Goal: Task Accomplishment & Management: Complete application form

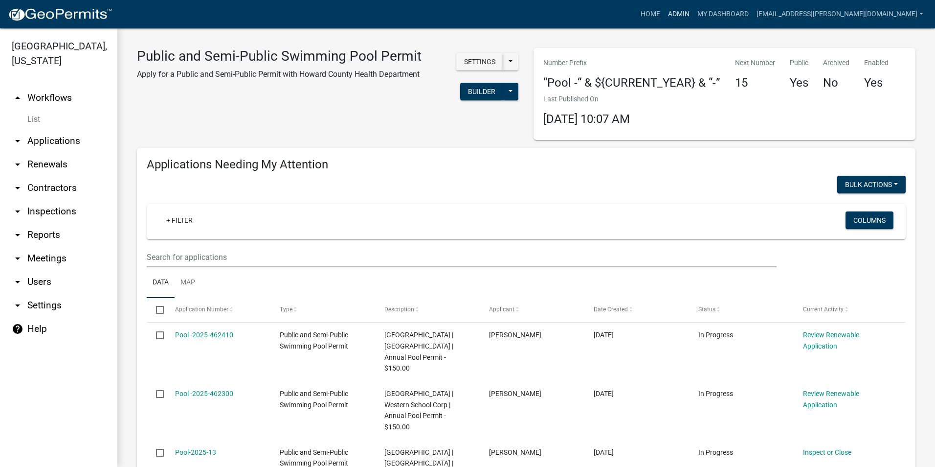
click at [693, 13] on link "Admin" at bounding box center [678, 14] width 29 height 19
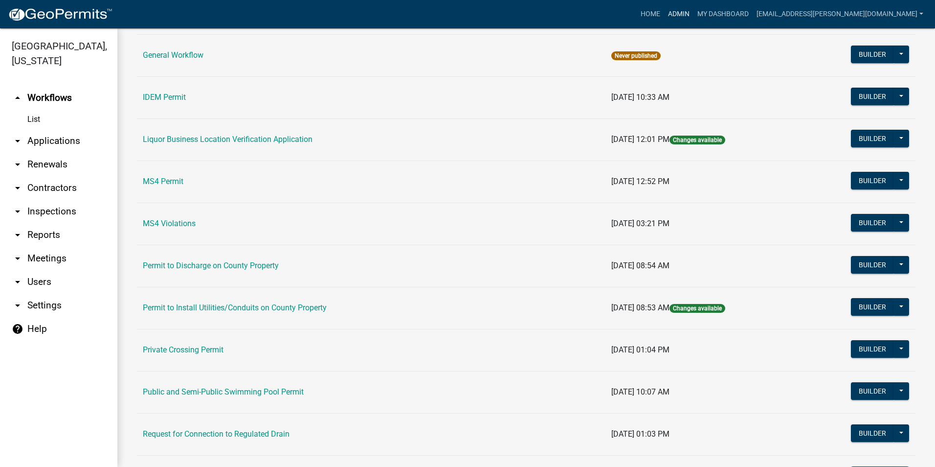
scroll to position [781, 0]
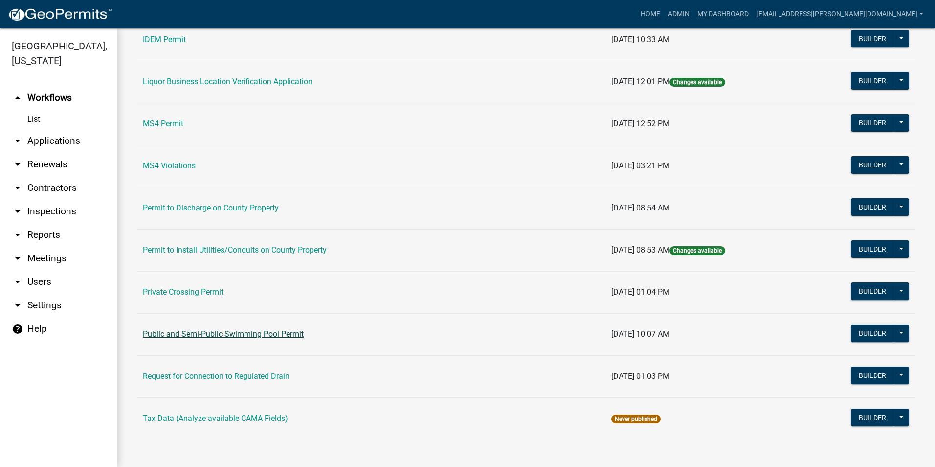
click at [270, 330] on link "Public and Semi-Public Swimming Pool Permit" at bounding box center [223, 333] width 161 height 9
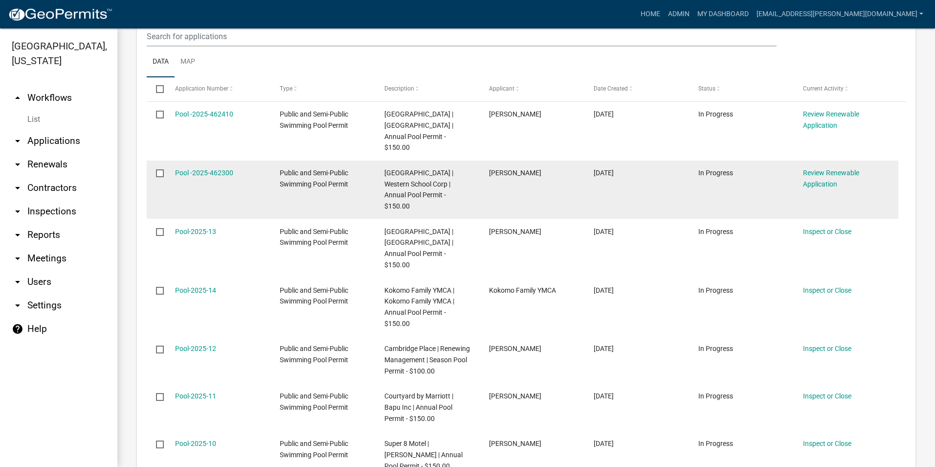
scroll to position [244, 0]
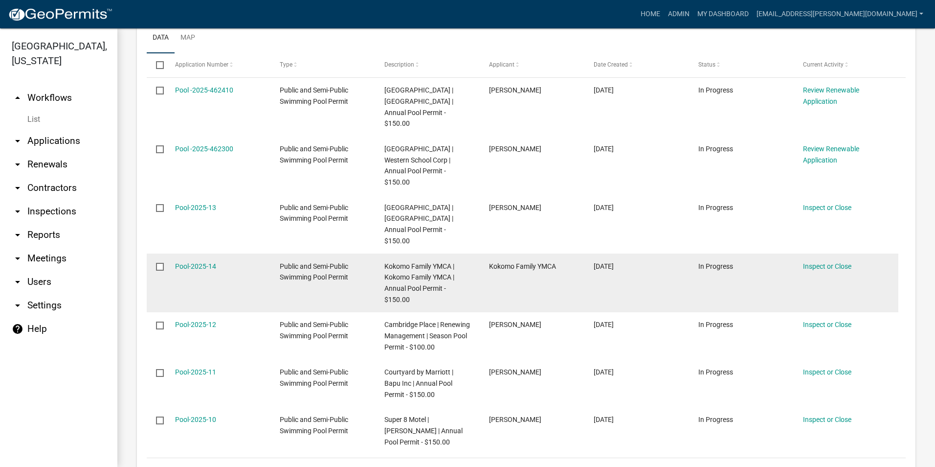
click at [417, 276] on span "Kokomo Family YMCA | Kokomo Family YMCA | Annual Pool Permit - $150.00" at bounding box center [419, 282] width 70 height 41
click at [207, 267] on link "Pool-2025-14" at bounding box center [195, 266] width 41 height 8
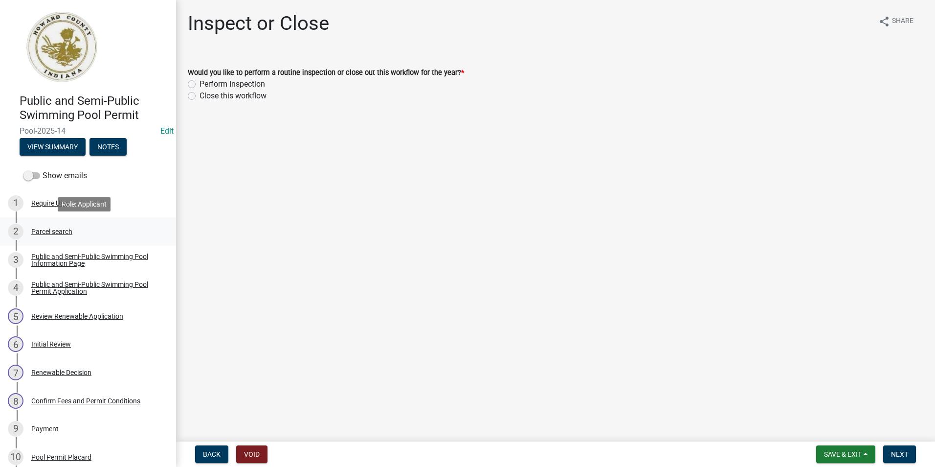
click at [63, 229] on div "Parcel search" at bounding box center [51, 231] width 41 height 7
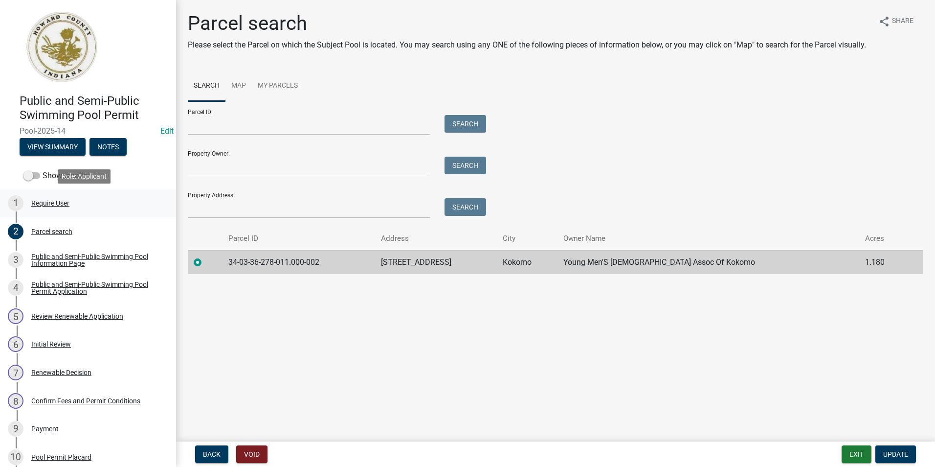
click at [58, 202] on div "Require User" at bounding box center [50, 203] width 38 height 7
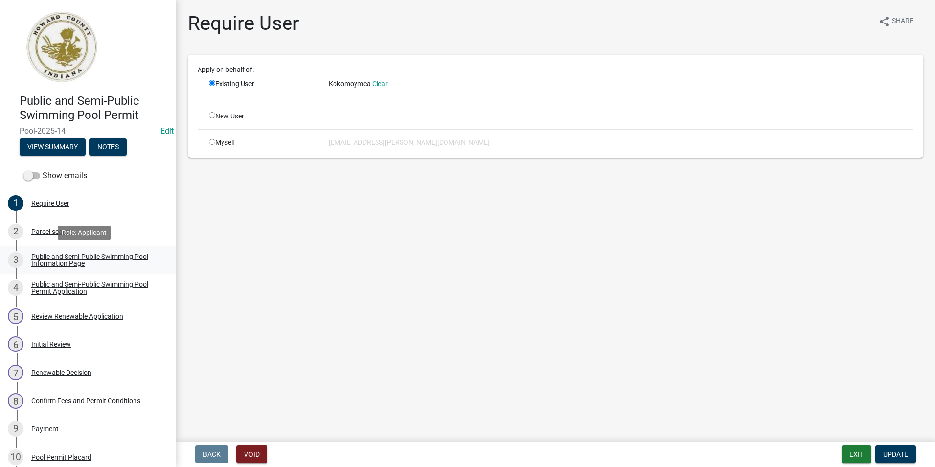
click at [65, 257] on div "Public and Semi-Public Swimming Pool Information Page" at bounding box center [95, 260] width 129 height 14
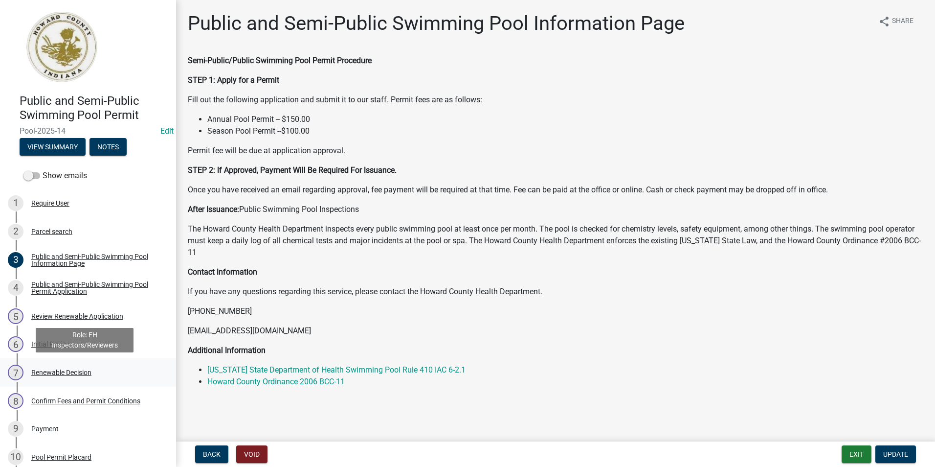
click at [65, 371] on div "Renewable Decision" at bounding box center [61, 372] width 60 height 7
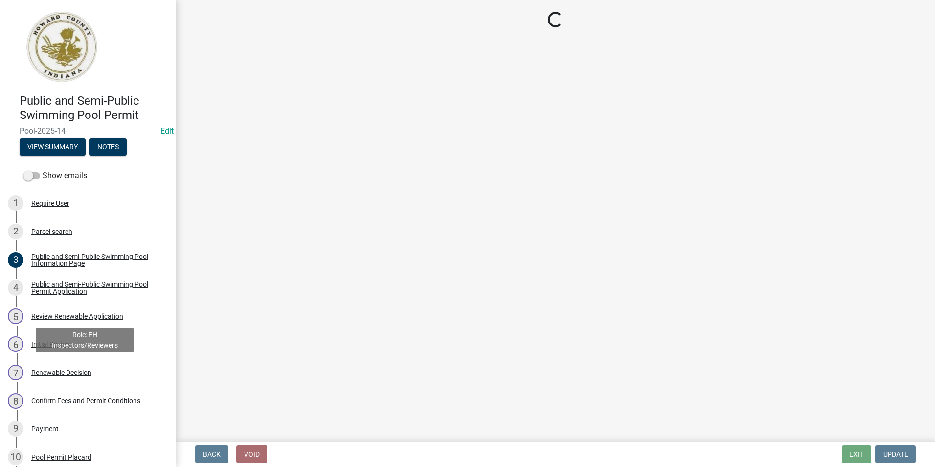
select select "6cfd4193-1f57-4c7e-a5e5-f68c9e85a162"
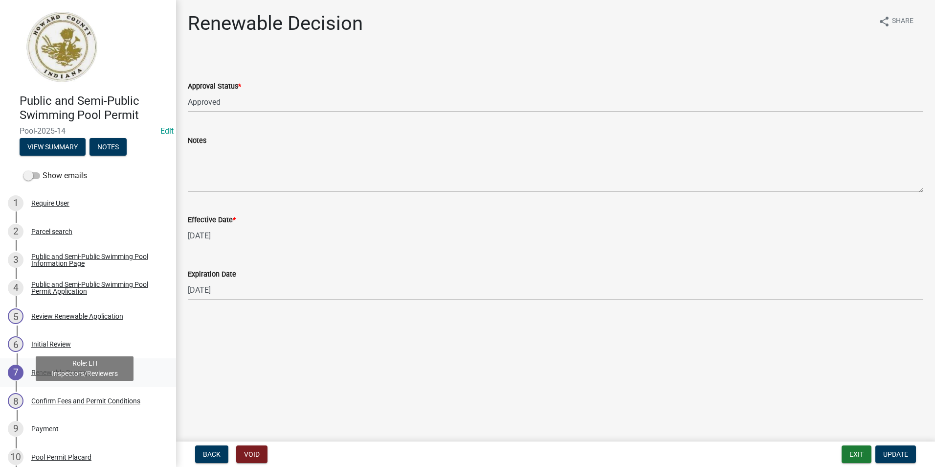
drag, startPoint x: 117, startPoint y: 400, endPoint x: 149, endPoint y: 374, distance: 41.6
click at [117, 401] on div "Confirm Fees and Permit Conditions" at bounding box center [85, 400] width 109 height 7
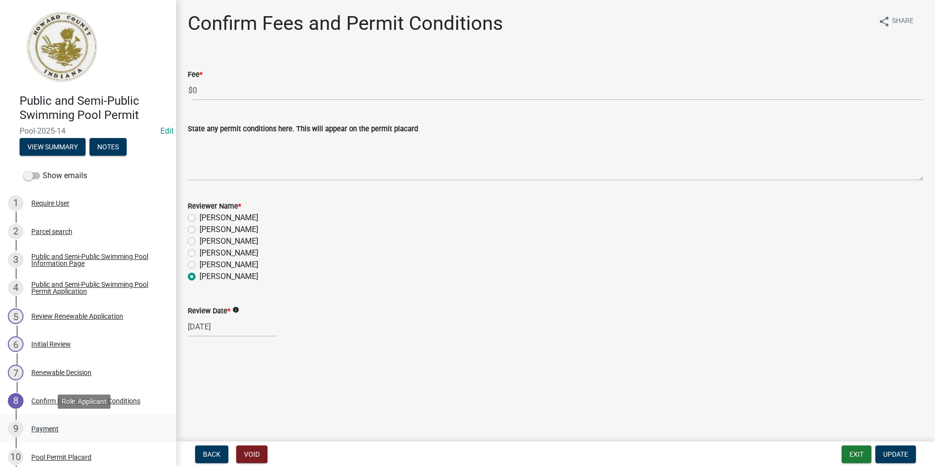
click at [39, 425] on div "Payment" at bounding box center [44, 428] width 27 height 7
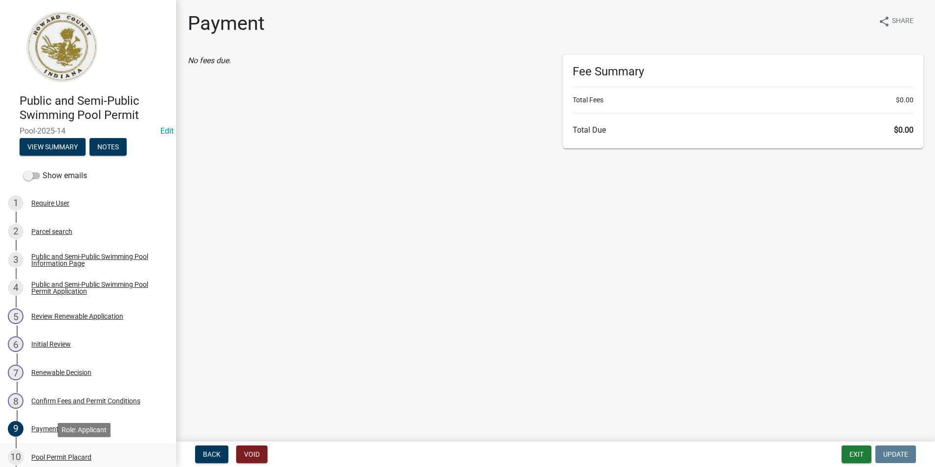
click at [81, 455] on div "Pool Permit Placard" at bounding box center [61, 456] width 60 height 7
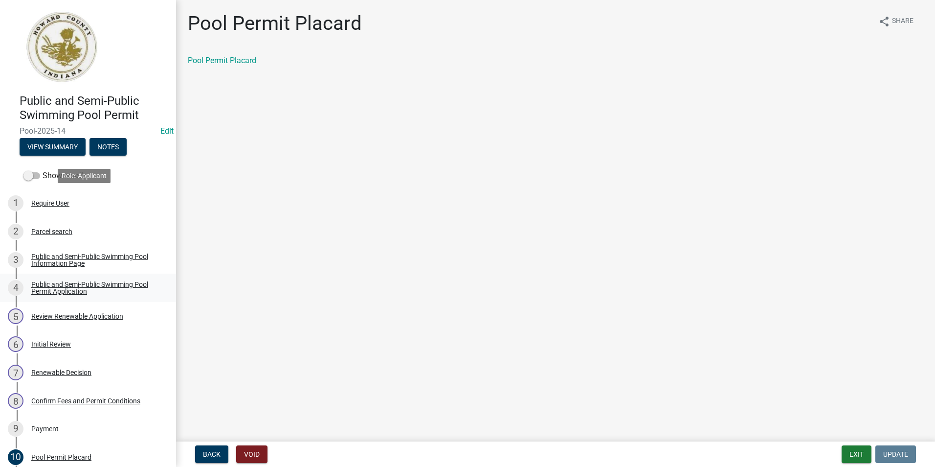
scroll to position [130, 0]
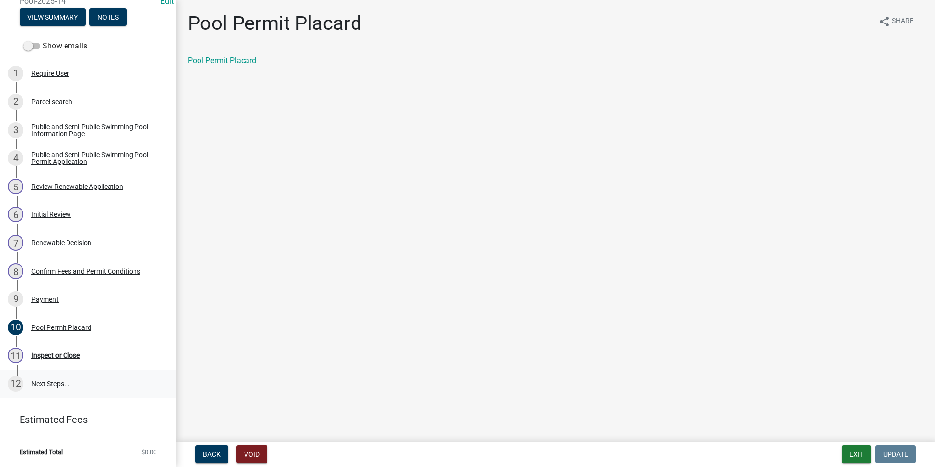
click at [106, 379] on link "12 Next Steps..." at bounding box center [88, 383] width 176 height 28
click at [58, 378] on link "12 Next Steps..." at bounding box center [88, 383] width 176 height 28
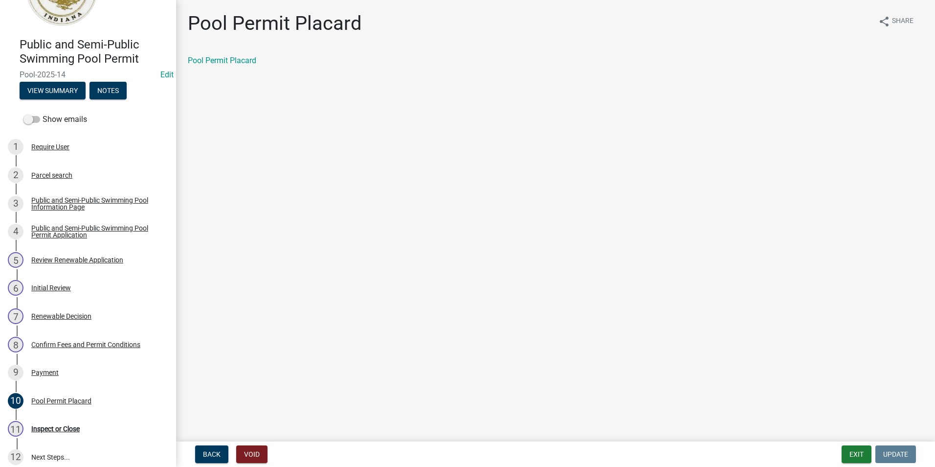
scroll to position [0, 0]
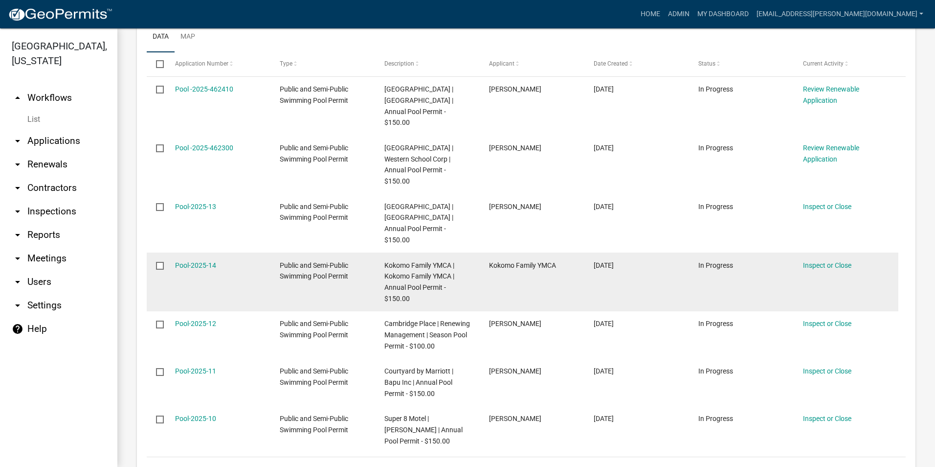
scroll to position [244, 0]
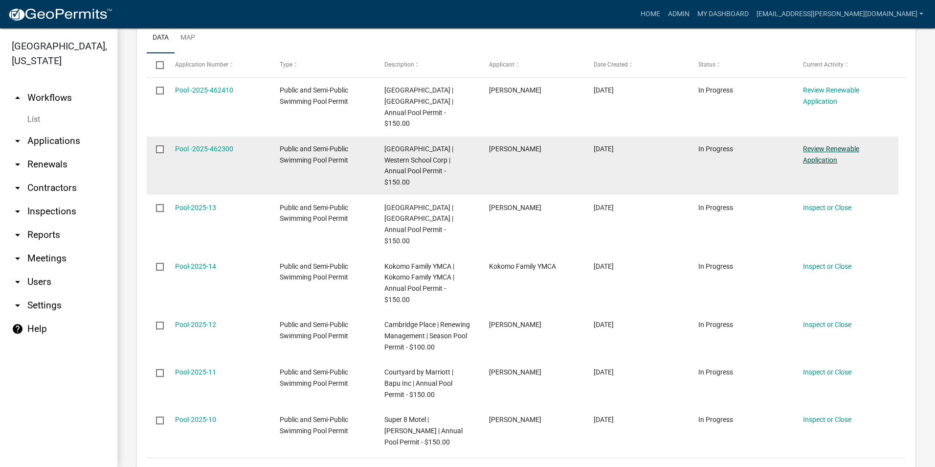
click at [831, 150] on link "Review Renewable Application" at bounding box center [831, 154] width 56 height 19
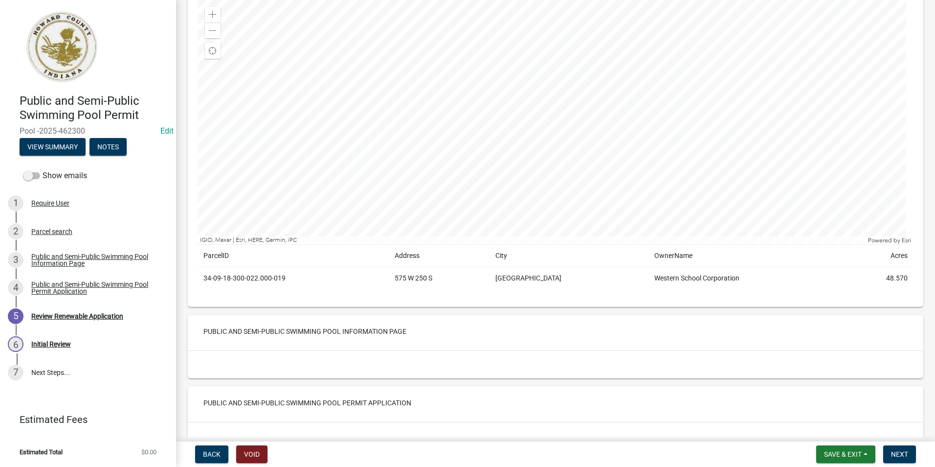
scroll to position [98, 0]
click at [556, 73] on div at bounding box center [556, 125] width 716 height 244
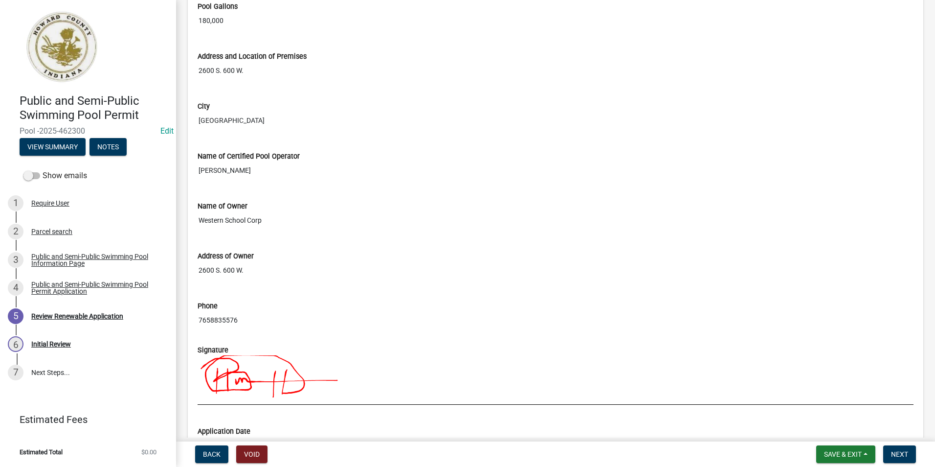
scroll to position [783, 0]
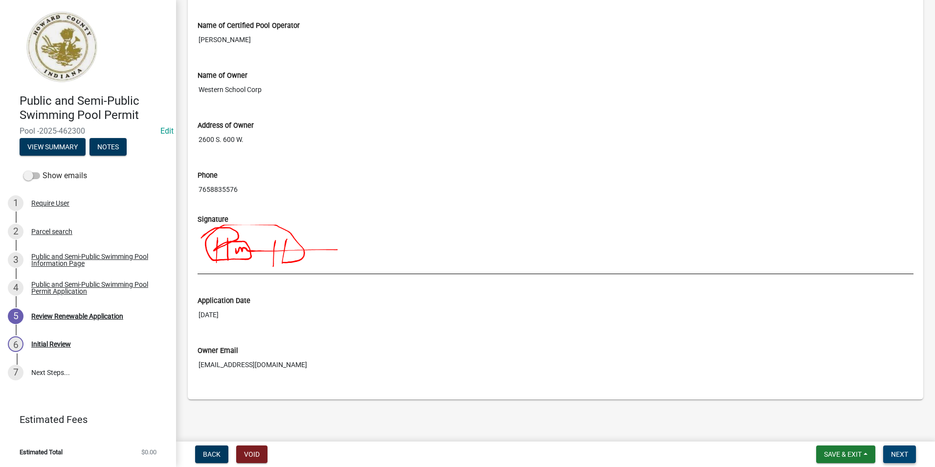
click at [901, 451] on span "Next" at bounding box center [899, 454] width 17 height 8
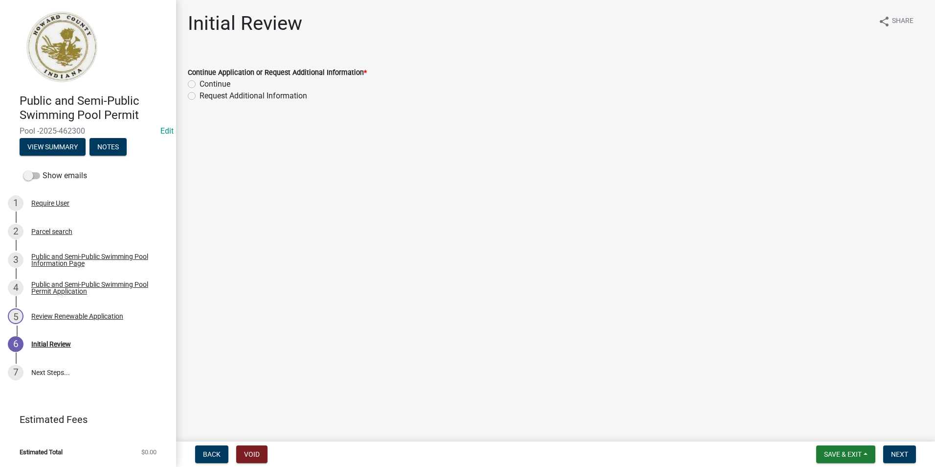
click at [200, 84] on label "Continue" at bounding box center [215, 84] width 31 height 12
click at [200, 84] on input "Continue" at bounding box center [203, 81] width 6 height 6
radio input "true"
click at [900, 452] on span "Next" at bounding box center [899, 454] width 17 height 8
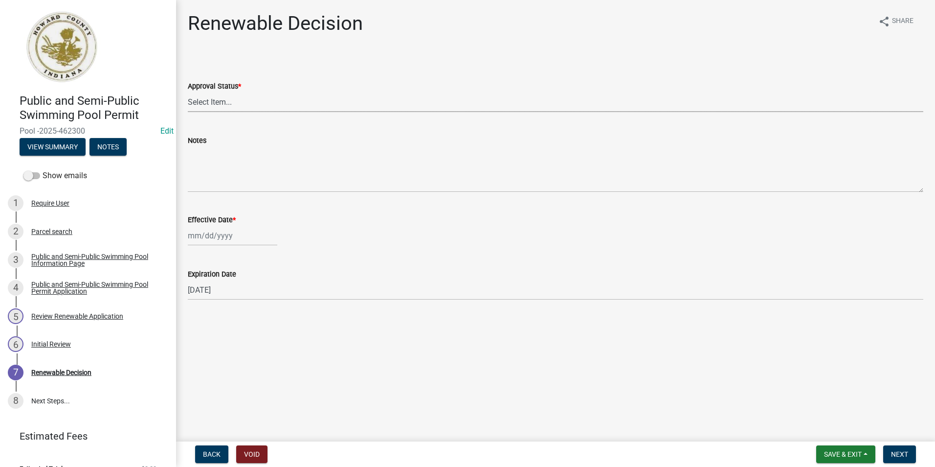
click at [216, 98] on select "Select Item... Approved Denied" at bounding box center [555, 102] width 735 height 20
click at [188, 92] on select "Select Item... Approved Denied" at bounding box center [555, 102] width 735 height 20
select select "6cfd4193-1f57-4c7e-a5e5-f68c9e85a162"
click at [232, 230] on div at bounding box center [232, 235] width 89 height 20
select select "8"
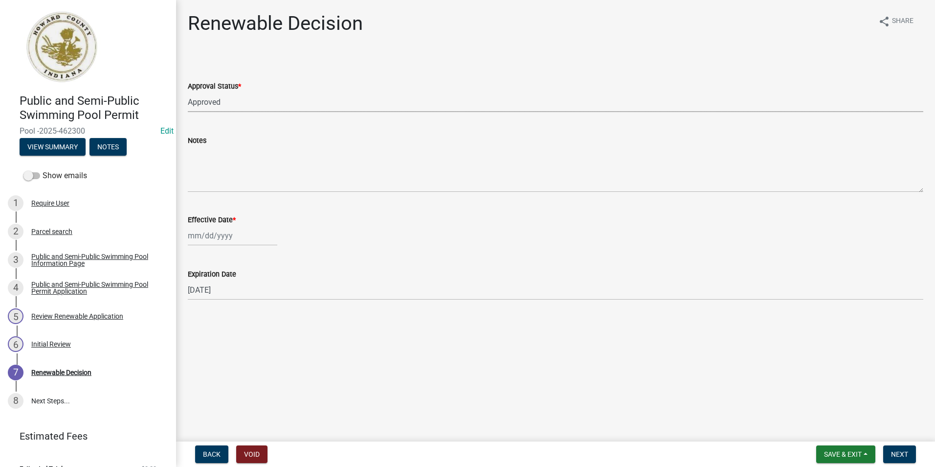
select select "2025"
click at [218, 316] on div "12" at bounding box center [213, 319] width 16 height 16
type input "[DATE]"
click at [903, 448] on button "Next" at bounding box center [899, 454] width 33 height 18
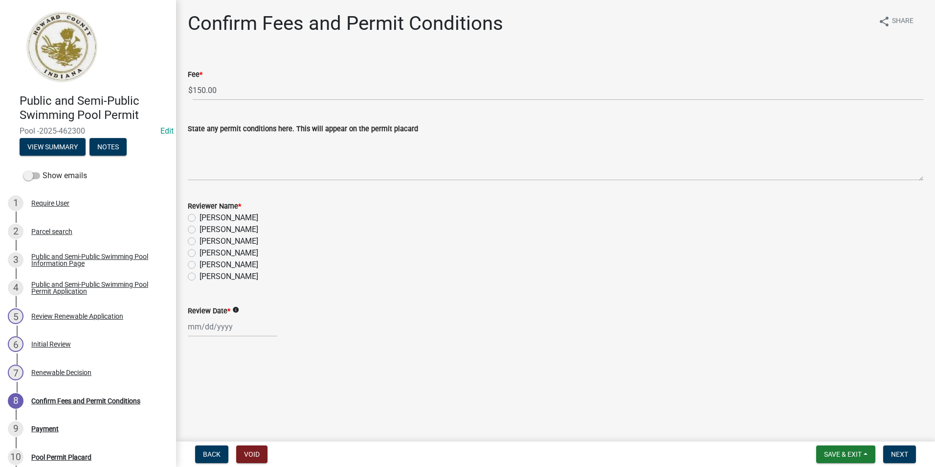
click at [200, 277] on label "[PERSON_NAME]" at bounding box center [229, 276] width 59 height 12
click at [200, 277] on input "[PERSON_NAME]" at bounding box center [203, 273] width 6 height 6
radio input "true"
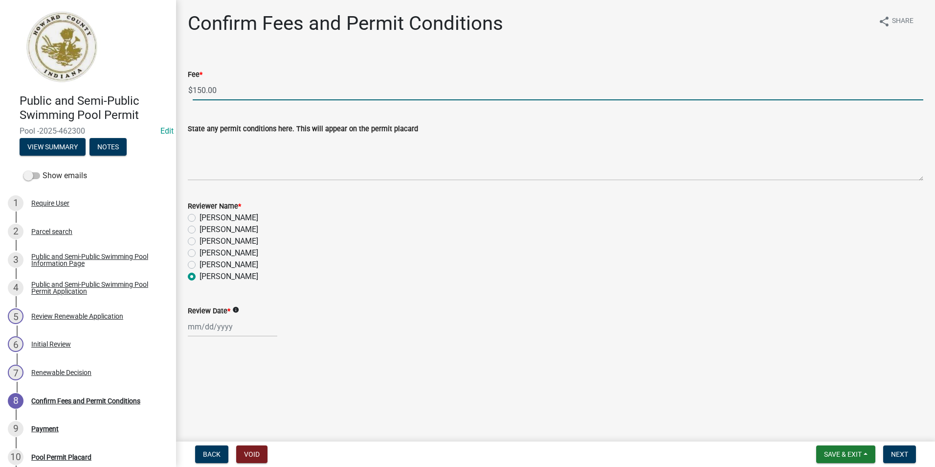
click at [212, 90] on input "150.00" at bounding box center [558, 90] width 731 height 20
type input "0"
click at [231, 326] on div at bounding box center [232, 326] width 89 height 20
select select "8"
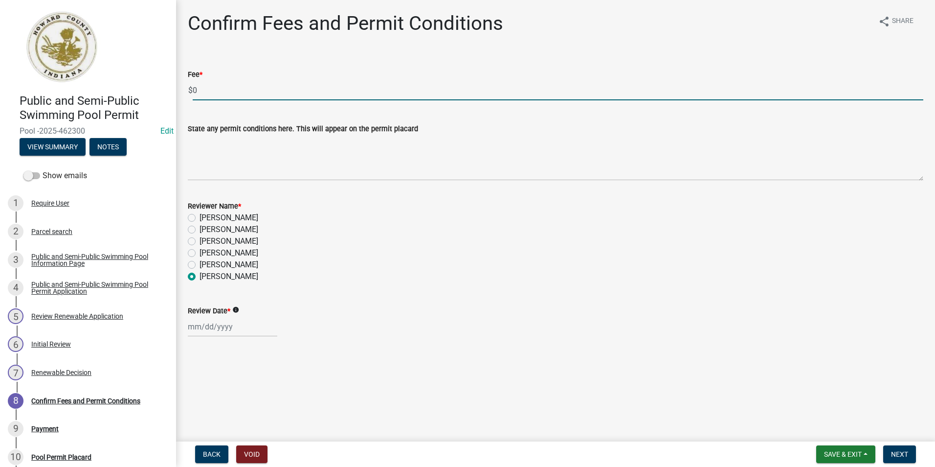
select select "2025"
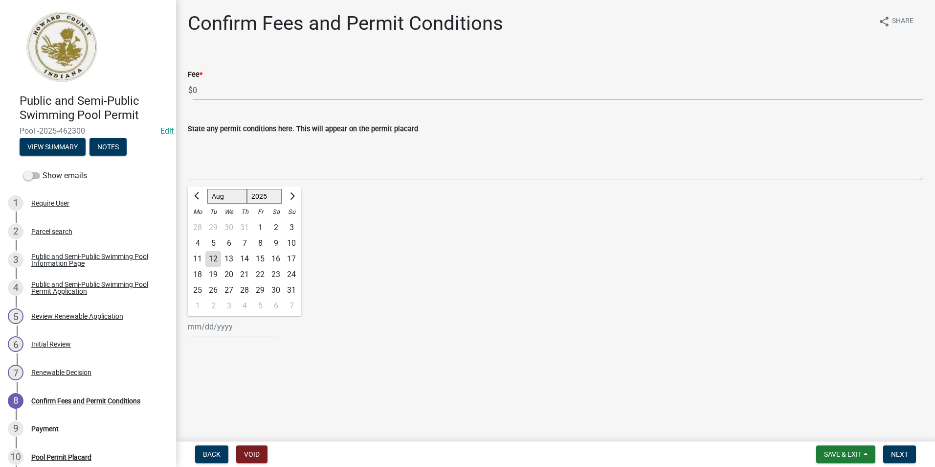
click at [211, 259] on div "12" at bounding box center [213, 259] width 16 height 16
type input "[DATE]"
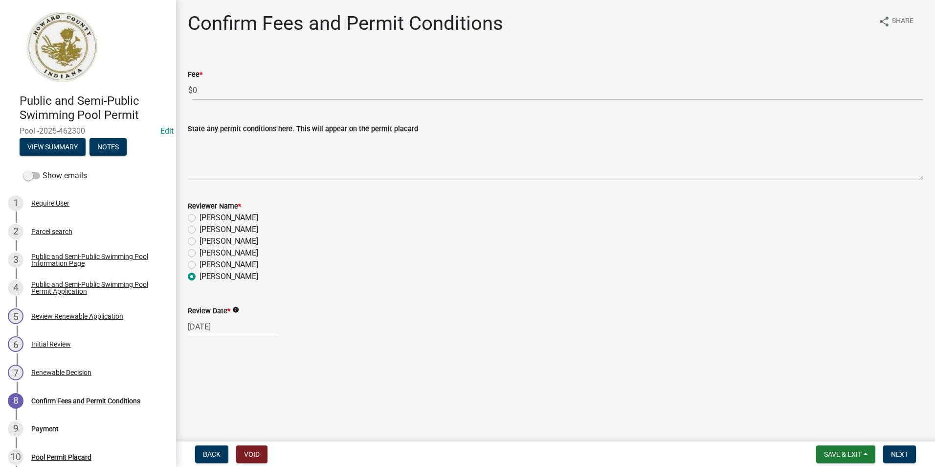
click at [411, 258] on div "[PERSON_NAME]" at bounding box center [555, 253] width 735 height 12
click at [908, 454] on span "Next" at bounding box center [899, 454] width 17 height 8
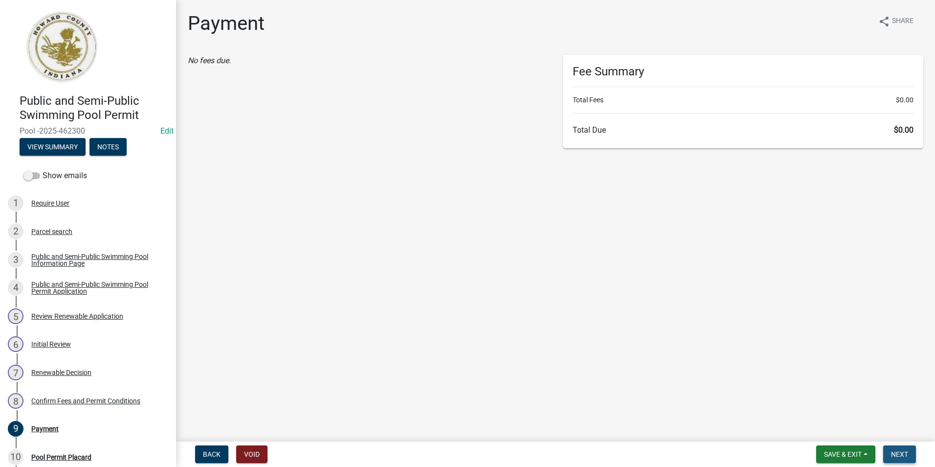
click at [889, 447] on button "Next" at bounding box center [899, 454] width 33 height 18
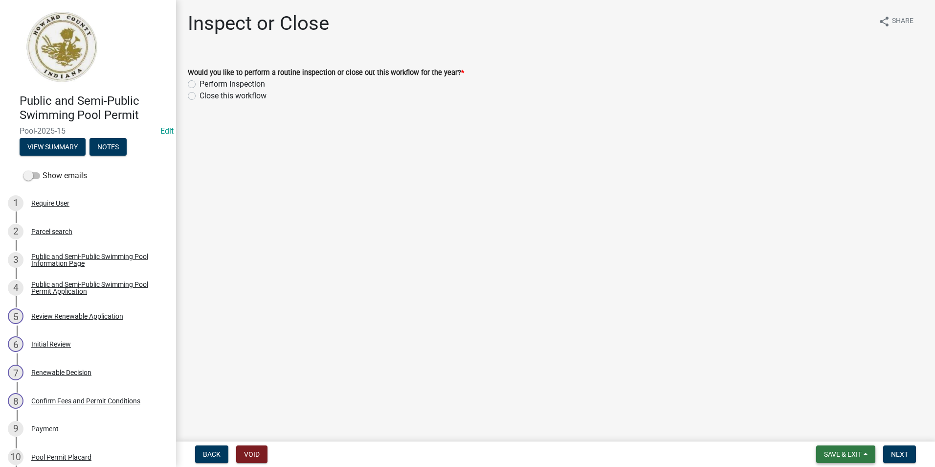
click at [836, 450] on span "Save & Exit" at bounding box center [843, 454] width 38 height 8
click at [834, 432] on button "Save & Exit" at bounding box center [836, 428] width 78 height 23
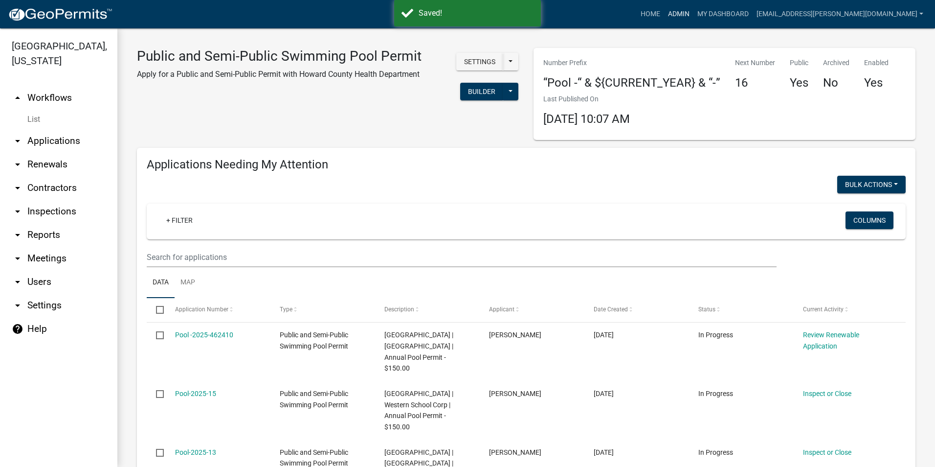
click at [693, 17] on link "Admin" at bounding box center [678, 14] width 29 height 19
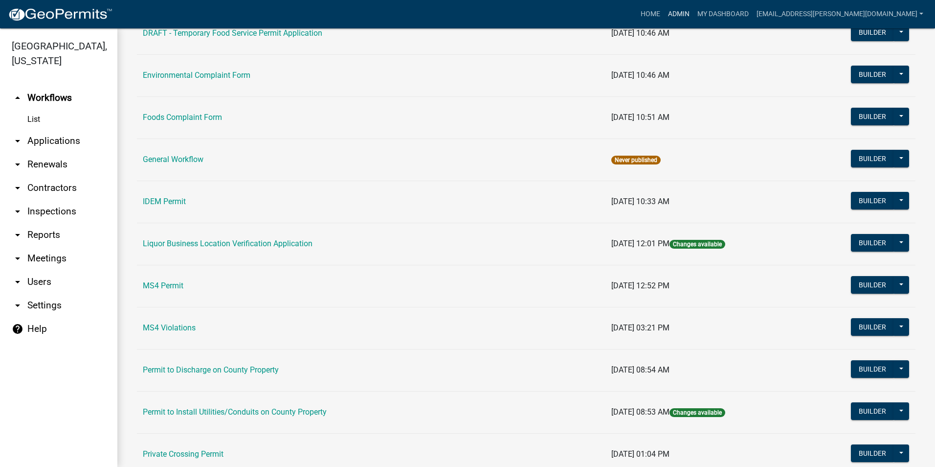
scroll to position [781, 0]
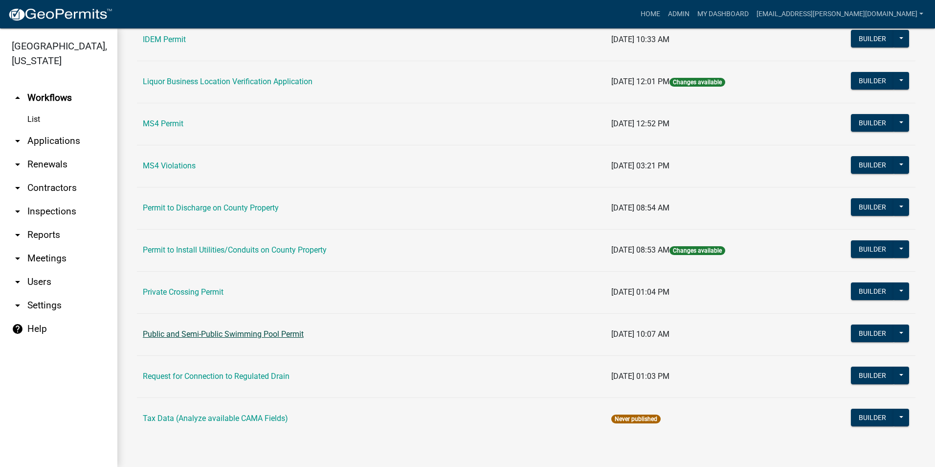
click at [262, 335] on link "Public and Semi-Public Swimming Pool Permit" at bounding box center [223, 333] width 161 height 9
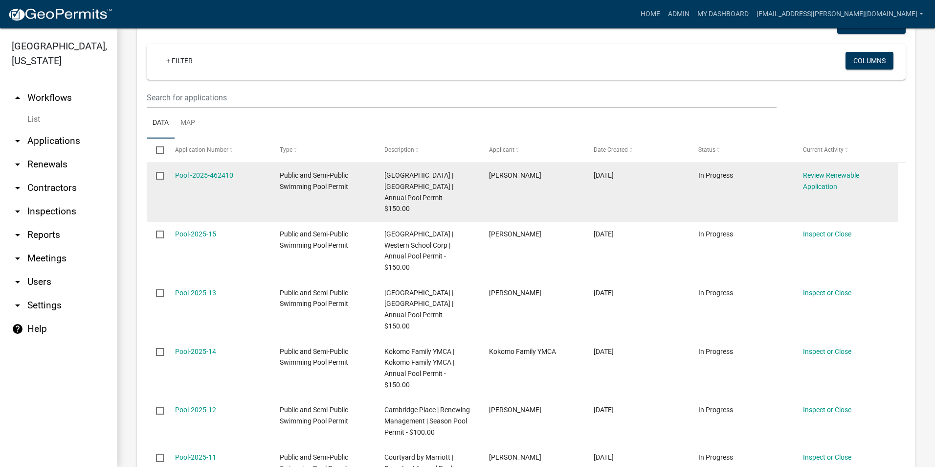
scroll to position [196, 0]
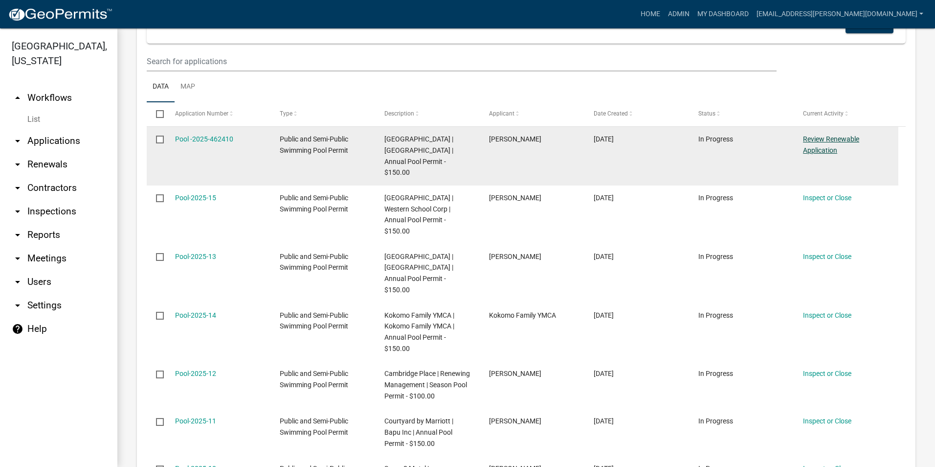
click at [832, 138] on link "Review Renewable Application" at bounding box center [831, 144] width 56 height 19
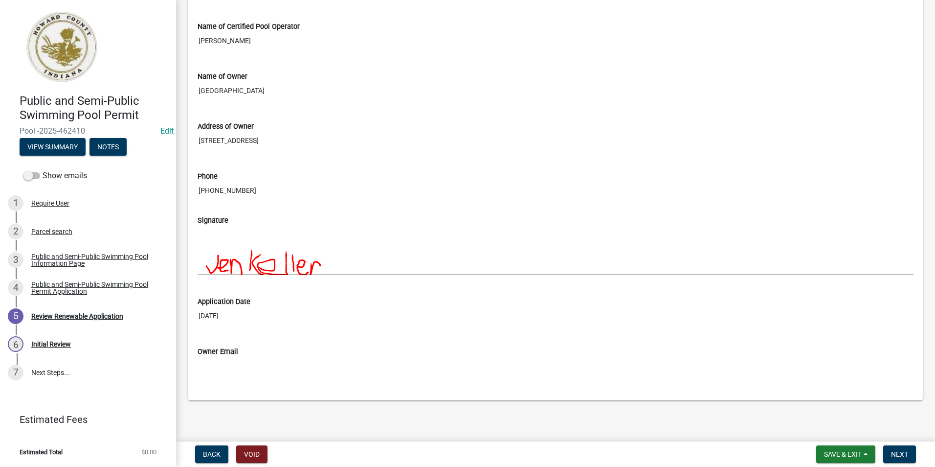
scroll to position [783, 0]
click at [898, 452] on span "Next" at bounding box center [899, 454] width 17 height 8
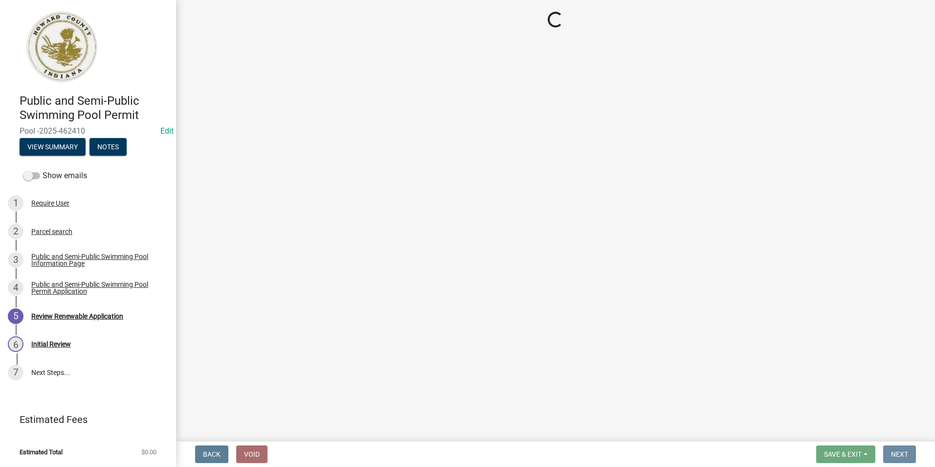
scroll to position [0, 0]
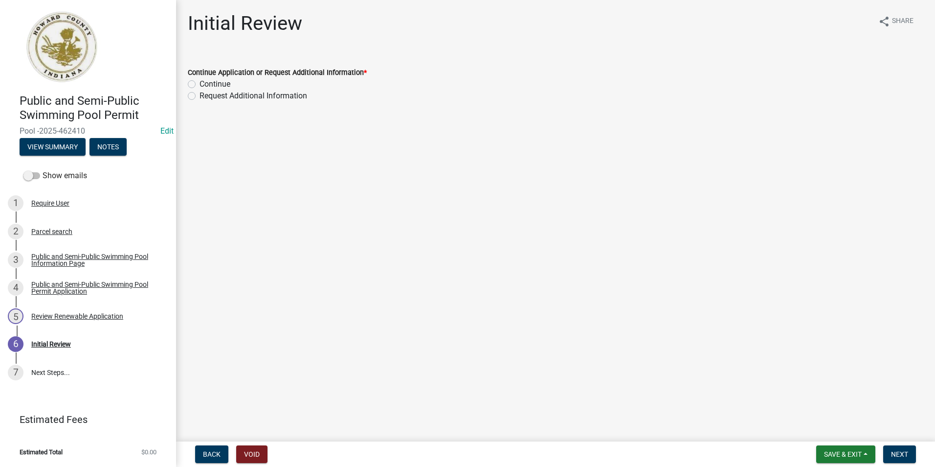
click at [200, 84] on label "Continue" at bounding box center [215, 84] width 31 height 12
click at [200, 84] on input "Continue" at bounding box center [203, 81] width 6 height 6
radio input "true"
click at [894, 450] on span "Next" at bounding box center [899, 454] width 17 height 8
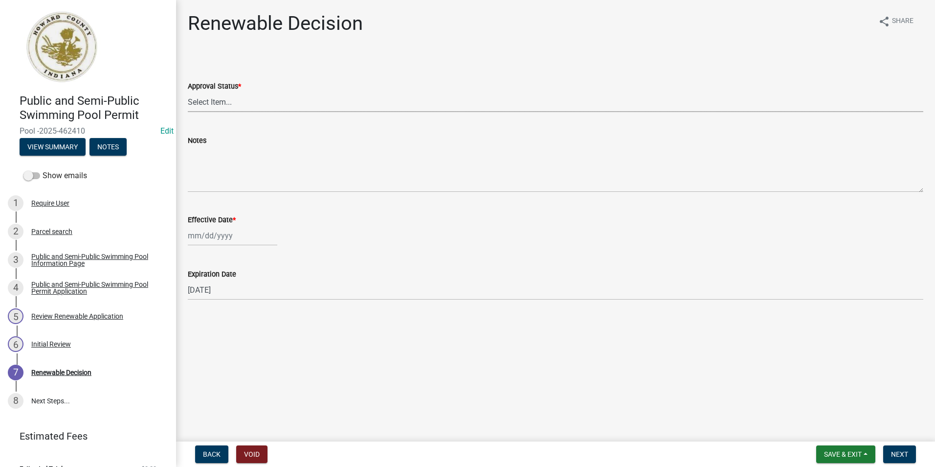
click at [275, 100] on select "Select Item... Approved Denied" at bounding box center [555, 102] width 735 height 20
click at [188, 92] on select "Select Item... Approved Denied" at bounding box center [555, 102] width 735 height 20
select select "6cfd4193-1f57-4c7e-a5e5-f68c9e85a162"
click at [234, 237] on div at bounding box center [232, 235] width 89 height 20
select select "8"
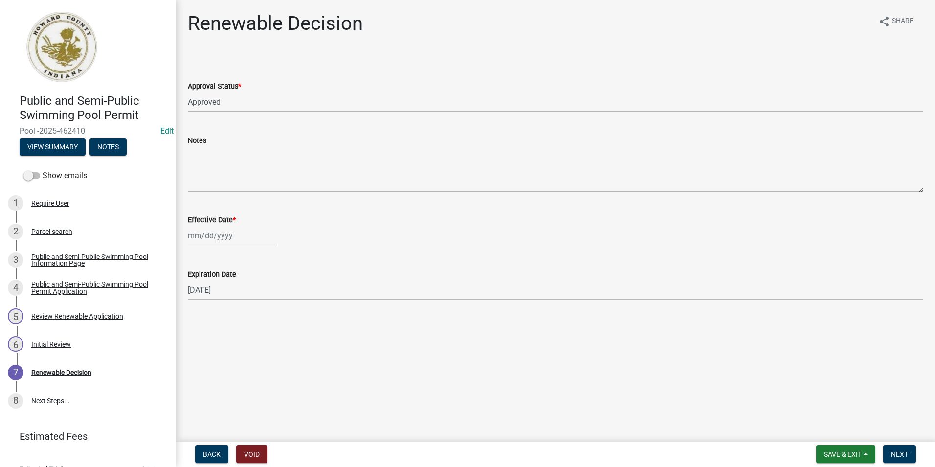
select select "2025"
click at [217, 317] on div "12" at bounding box center [213, 319] width 16 height 16
type input "[DATE]"
click at [893, 450] on span "Next" at bounding box center [899, 454] width 17 height 8
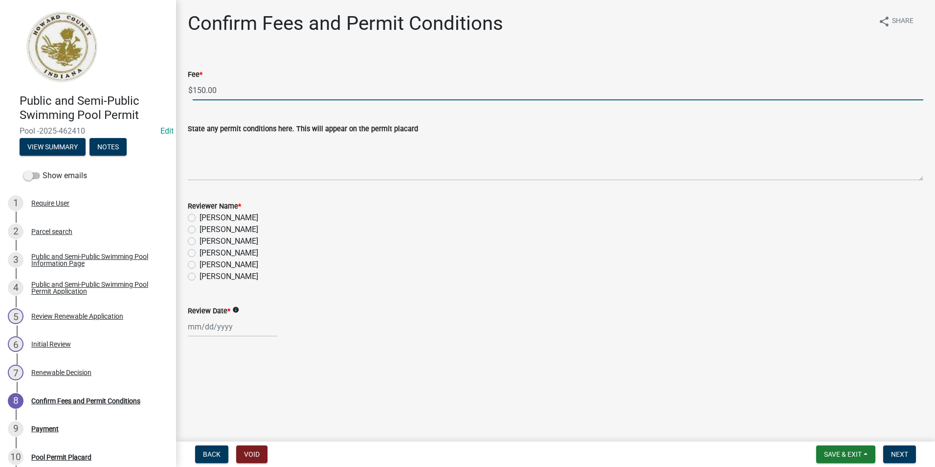
drag, startPoint x: 267, startPoint y: 92, endPoint x: 167, endPoint y: 92, distance: 100.7
click at [167, 92] on div "Public and Semi-Public Swimming Pool Permit Pool -2025-462410 Edit View Summary…" at bounding box center [467, 233] width 935 height 467
type input "0"
click at [200, 275] on label "[PERSON_NAME]" at bounding box center [229, 276] width 59 height 12
click at [200, 275] on input "[PERSON_NAME]" at bounding box center [203, 273] width 6 height 6
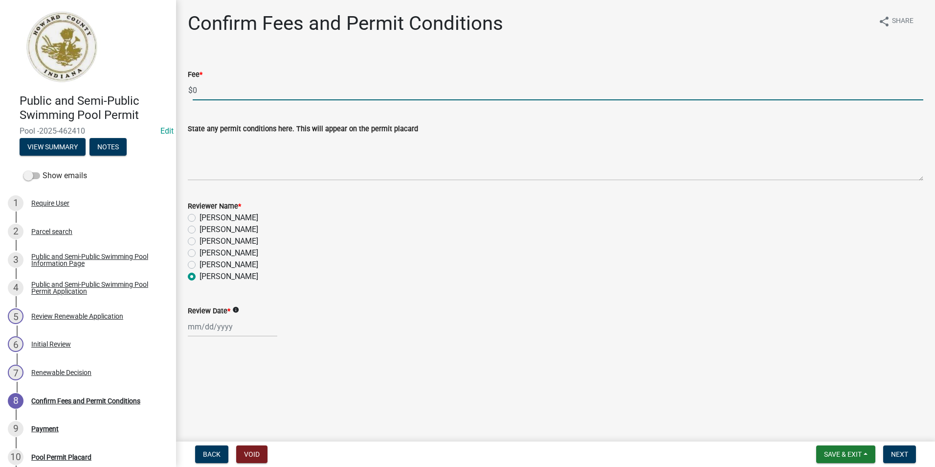
radio input "true"
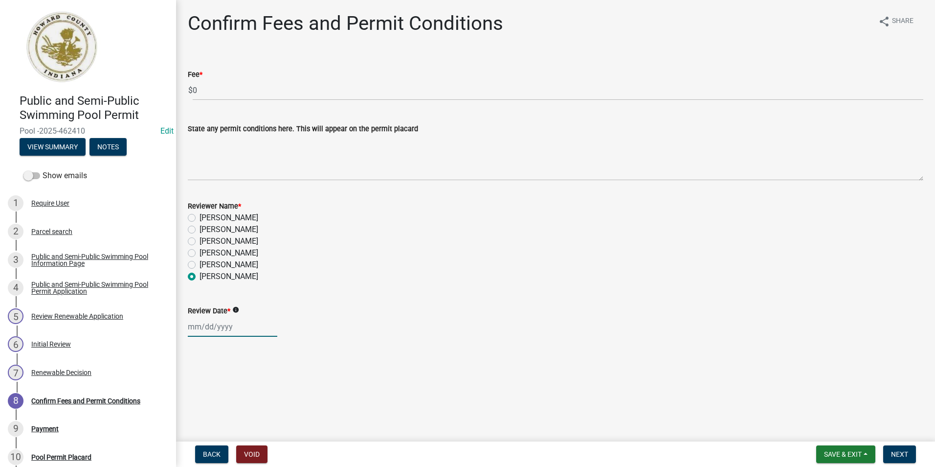
click at [208, 327] on div at bounding box center [232, 326] width 89 height 20
select select "8"
select select "2025"
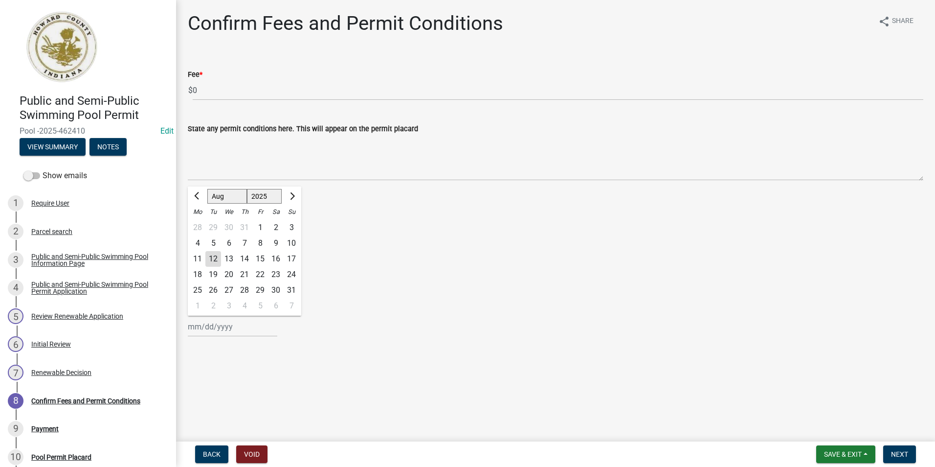
click at [215, 262] on div "12" at bounding box center [213, 259] width 16 height 16
type input "[DATE]"
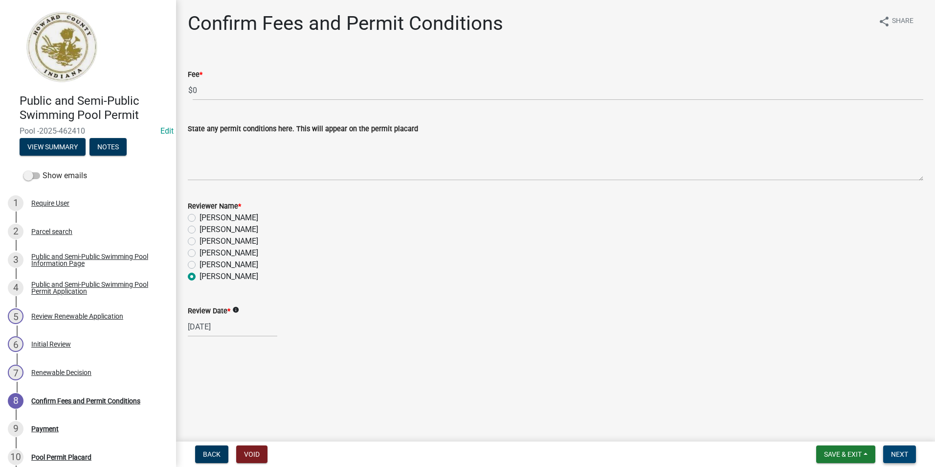
click at [897, 453] on span "Next" at bounding box center [899, 454] width 17 height 8
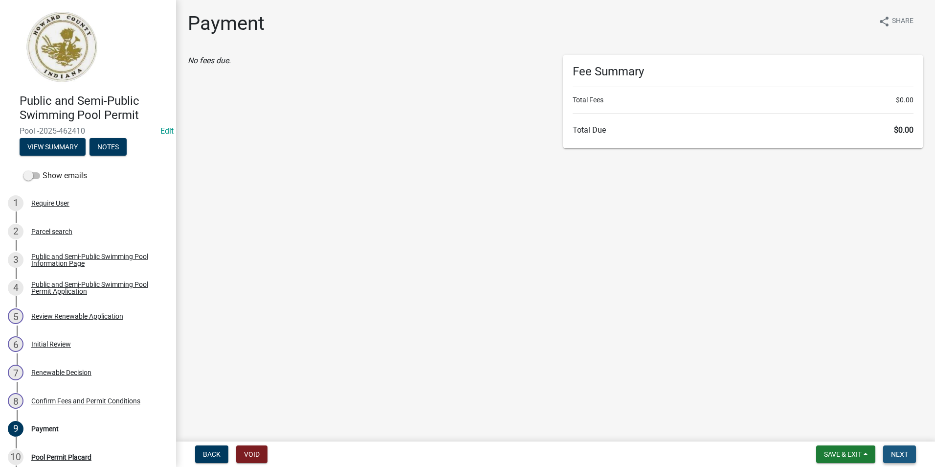
click at [902, 451] on span "Next" at bounding box center [899, 454] width 17 height 8
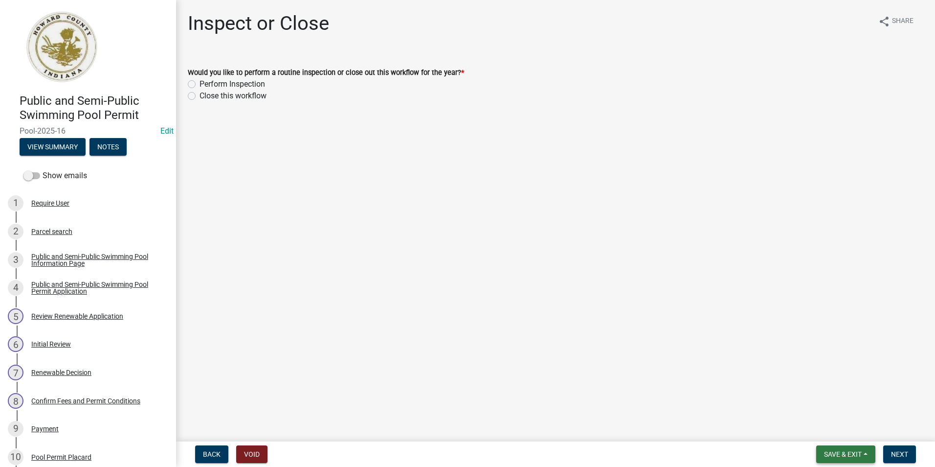
click at [852, 454] on span "Save & Exit" at bounding box center [843, 454] width 38 height 8
click at [827, 424] on button "Save & Exit" at bounding box center [836, 428] width 78 height 23
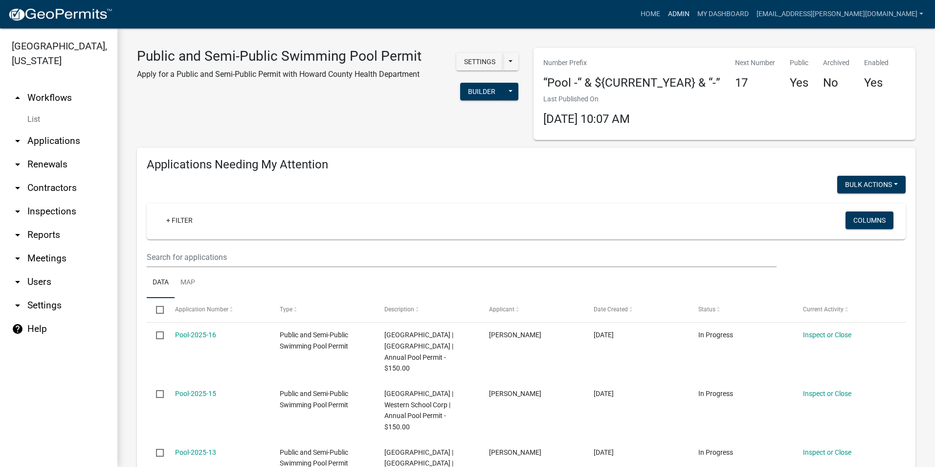
click at [693, 12] on link "Admin" at bounding box center [678, 14] width 29 height 19
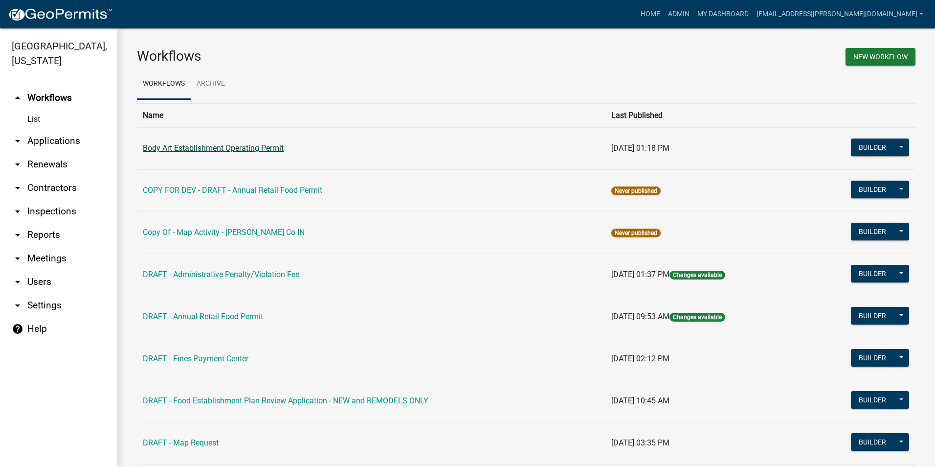
click at [246, 152] on link "Body Art Establishment Operating Permit" at bounding box center [213, 147] width 141 height 9
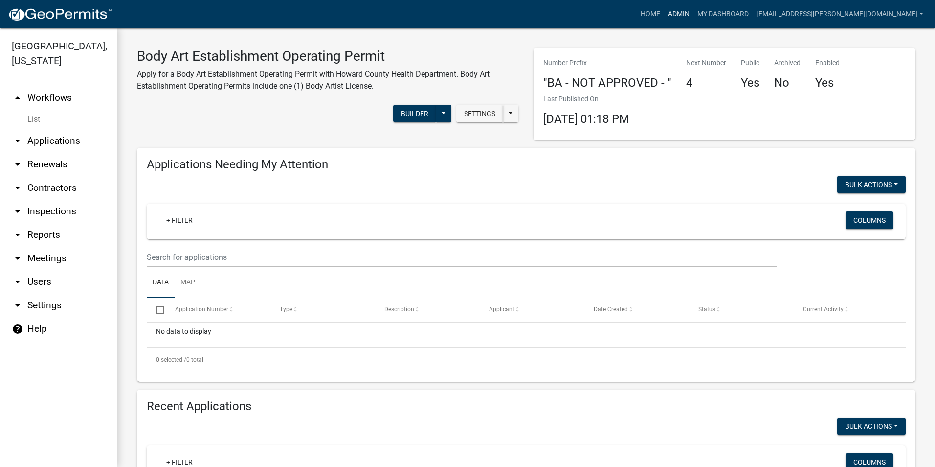
click at [693, 14] on link "Admin" at bounding box center [678, 14] width 29 height 19
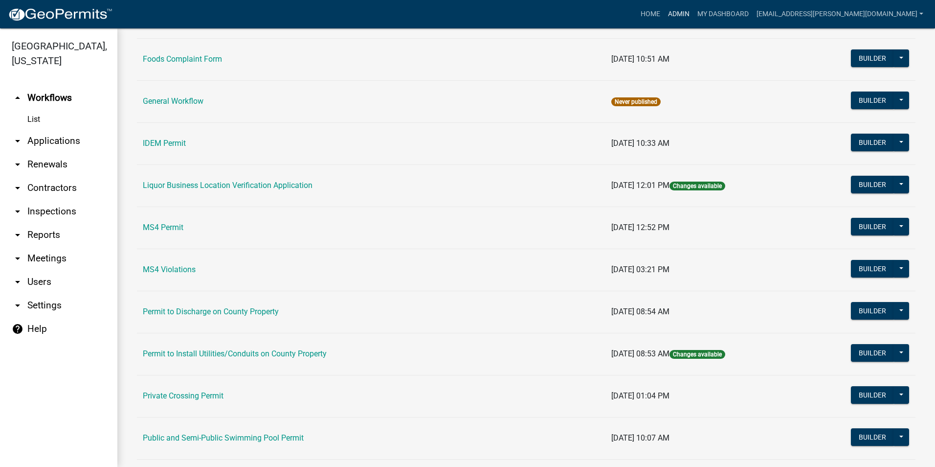
scroll to position [781, 0]
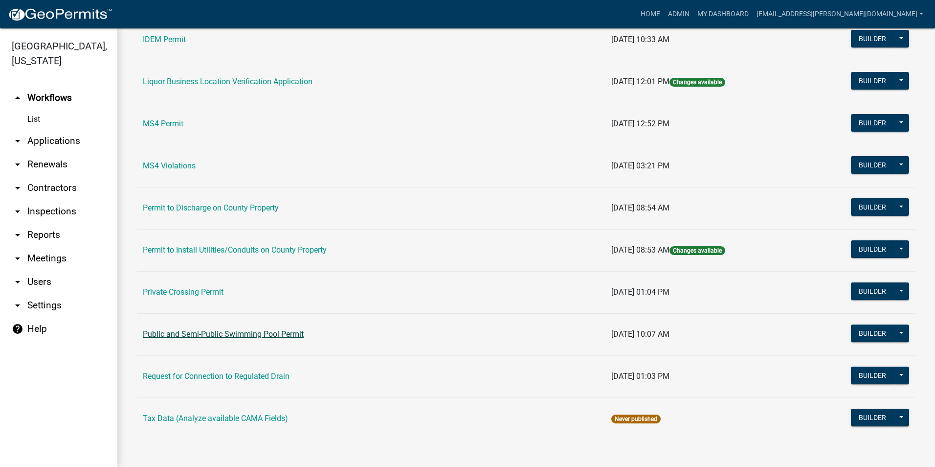
click at [212, 333] on link "Public and Semi-Public Swimming Pool Permit" at bounding box center [223, 333] width 161 height 9
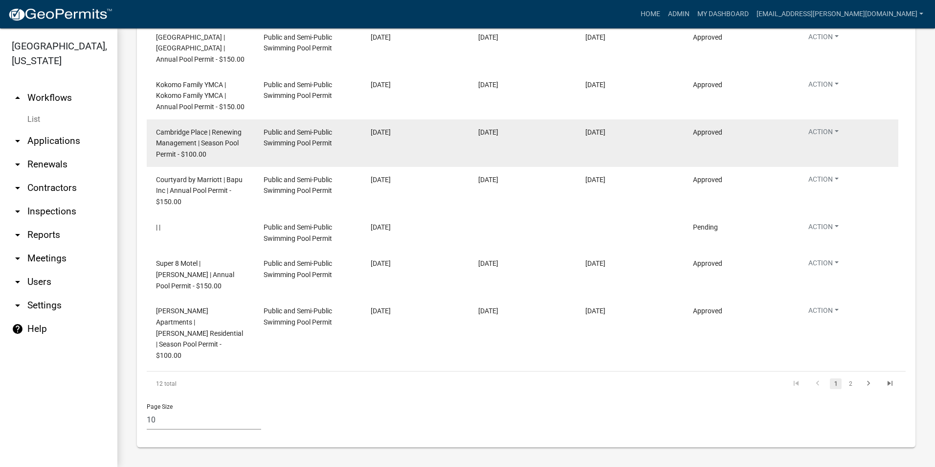
scroll to position [1786, 0]
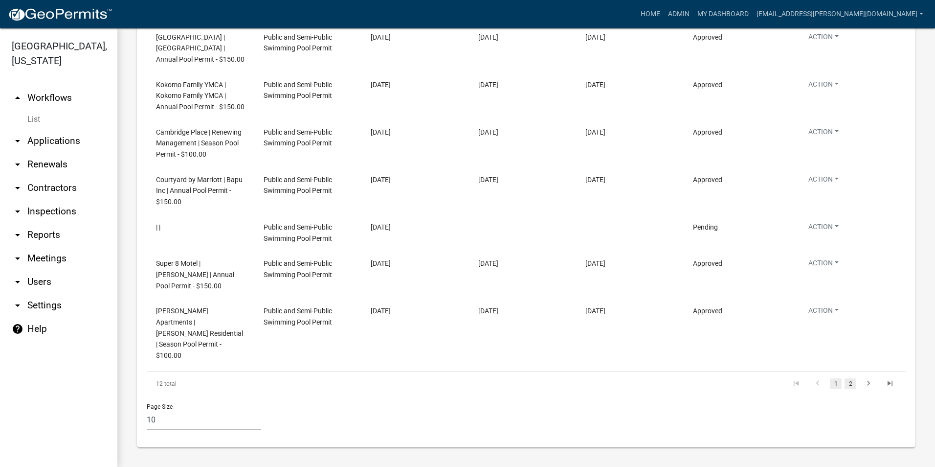
click at [845, 384] on link "2" at bounding box center [851, 383] width 12 height 11
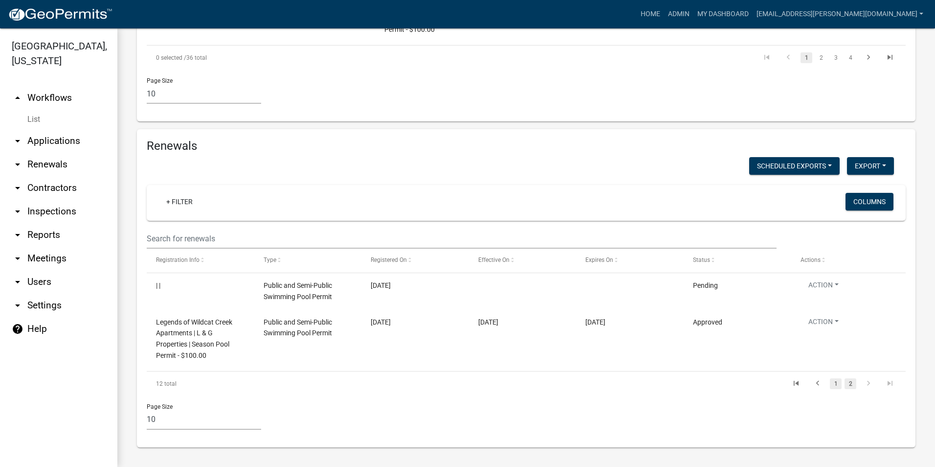
click at [830, 384] on link "1" at bounding box center [836, 383] width 12 height 11
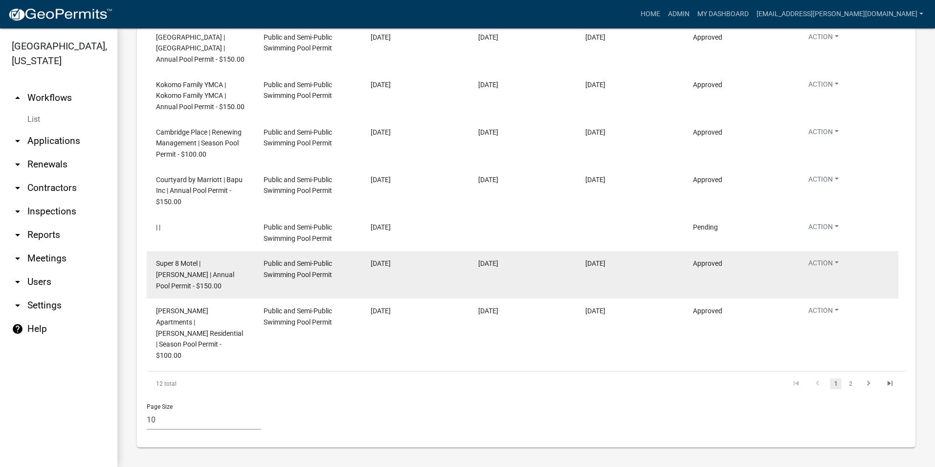
scroll to position [1737, 0]
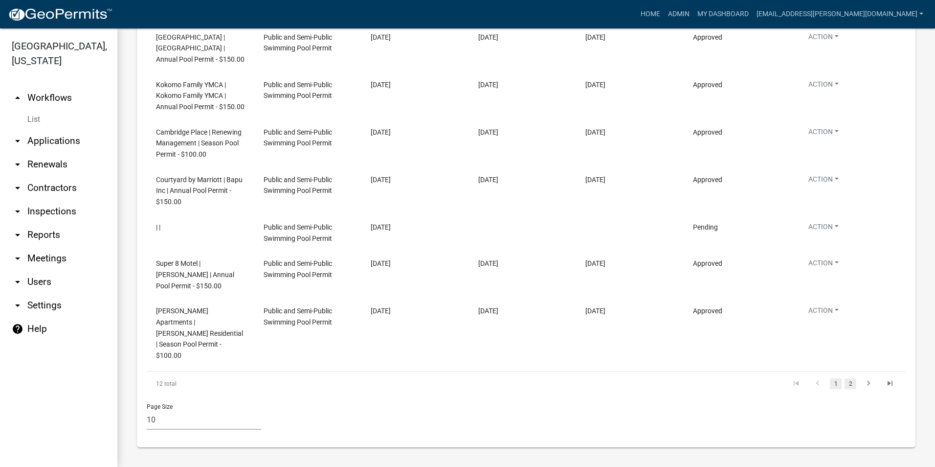
click at [845, 389] on link "2" at bounding box center [851, 383] width 12 height 11
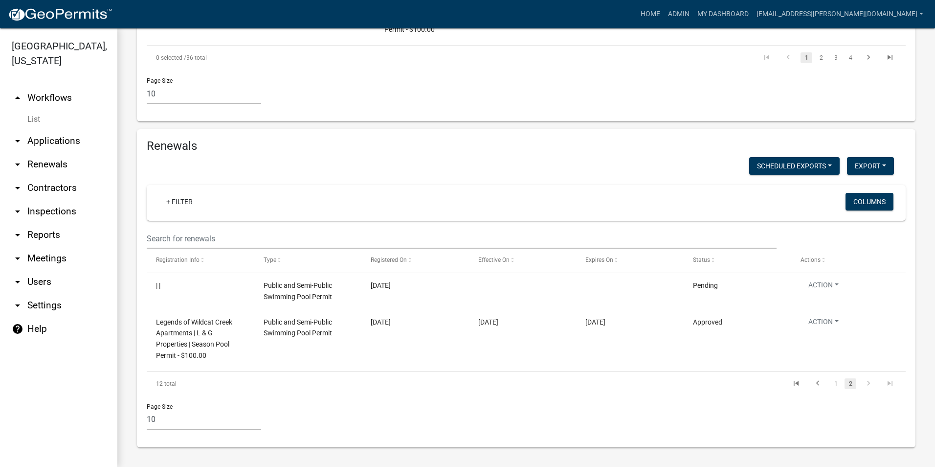
scroll to position [1384, 0]
click at [830, 380] on link "1" at bounding box center [836, 383] width 12 height 11
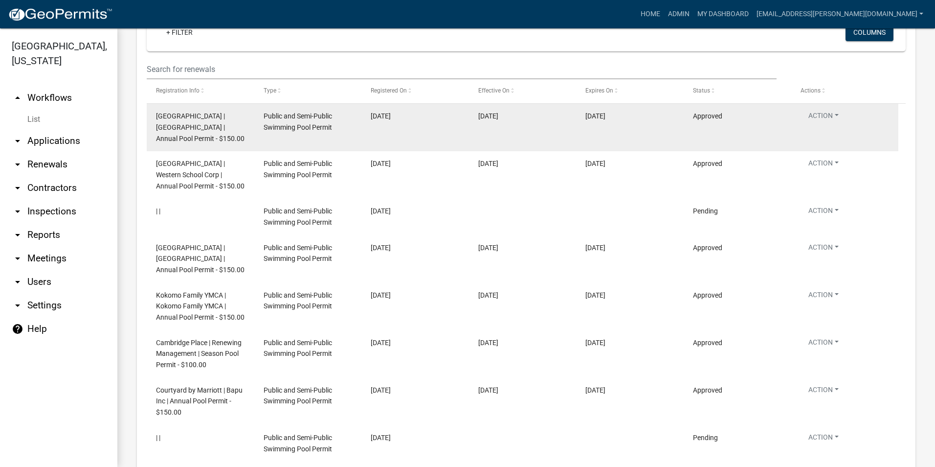
scroll to position [1542, 0]
